Goal: Navigation & Orientation: Understand site structure

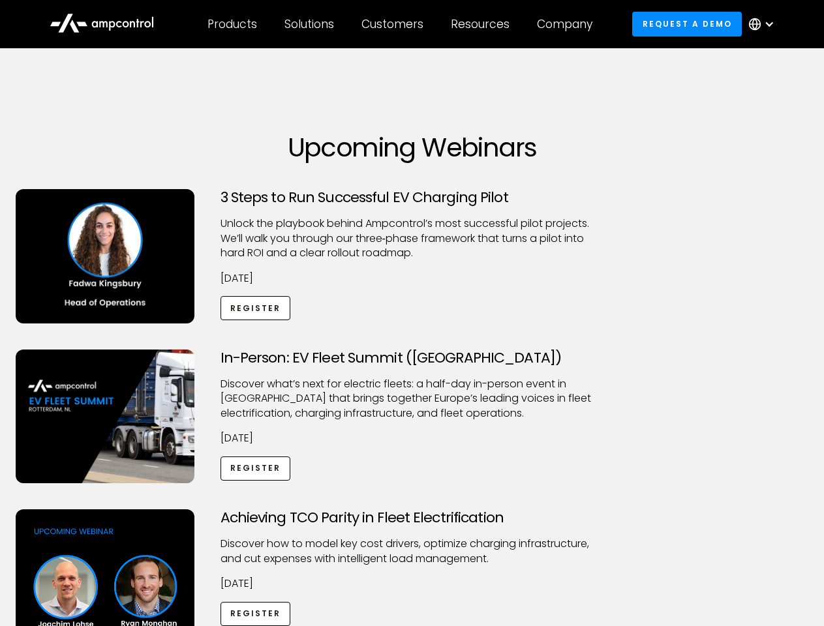
click at [401, 24] on div "Customers" at bounding box center [392, 24] width 62 height 14
click at [232, 24] on div "Products" at bounding box center [232, 24] width 50 height 14
click at [310, 24] on div "Solutions" at bounding box center [309, 24] width 50 height 14
click at [395, 24] on div "Customers" at bounding box center [392, 24] width 62 height 14
click at [483, 24] on div "Resources" at bounding box center [480, 24] width 59 height 14
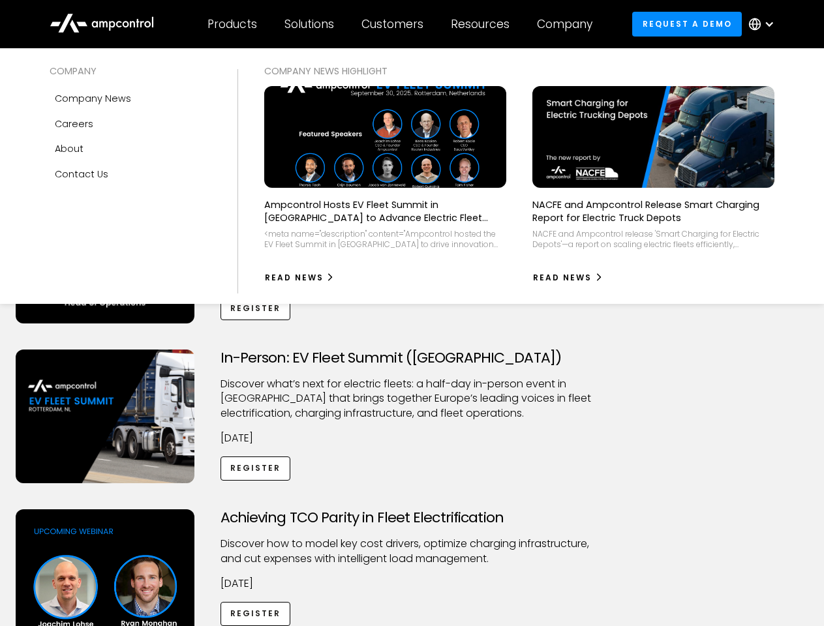
click at [569, 24] on div "Company" at bounding box center [564, 24] width 55 height 14
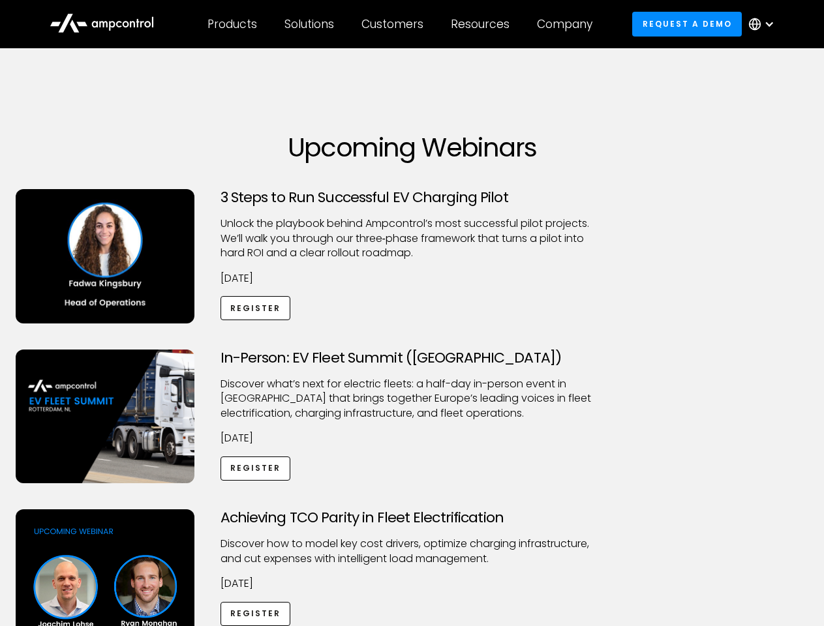
click at [765, 24] on div at bounding box center [769, 24] width 10 height 10
